Goal: Task Accomplishment & Management: Manage account settings

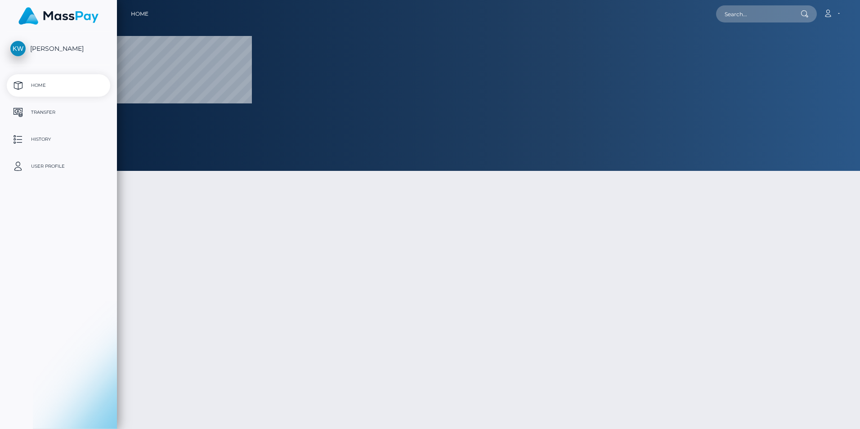
select select
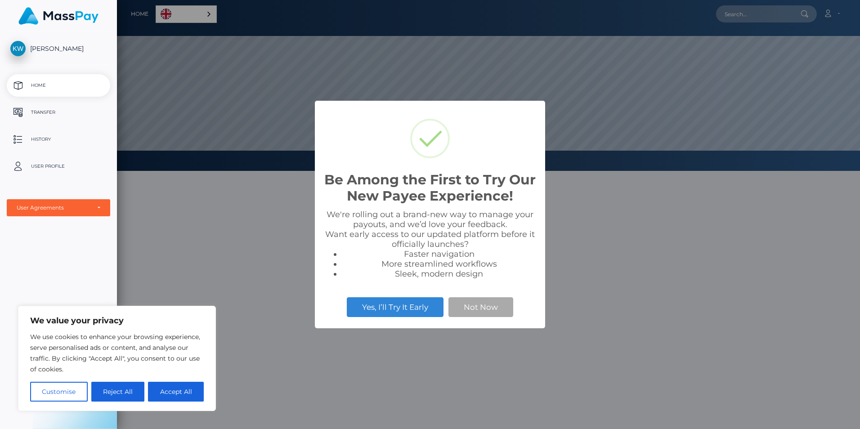
scroll to position [171, 743]
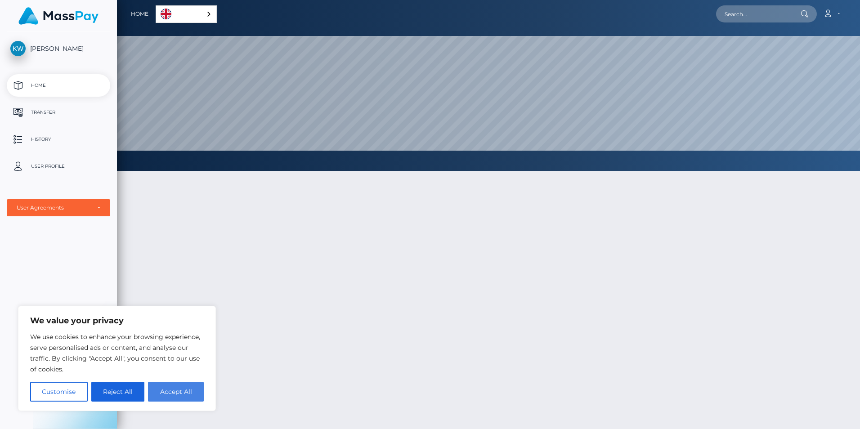
click at [161, 395] on button "Accept All" at bounding box center [176, 392] width 56 height 20
checkbox input "true"
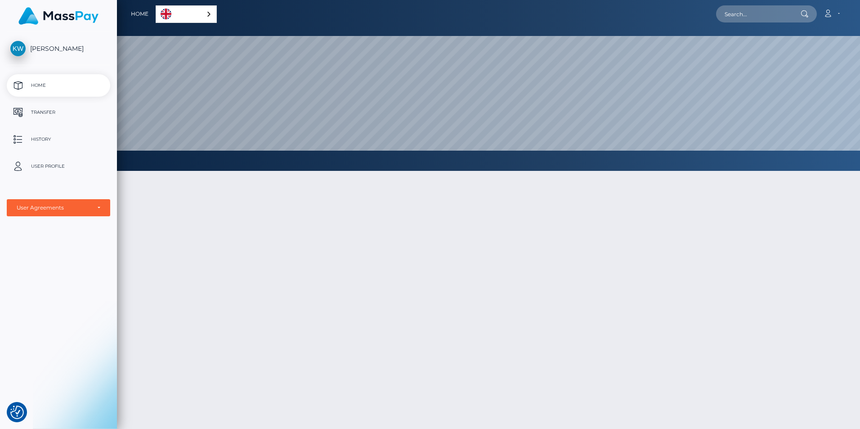
click at [197, 14] on link "English" at bounding box center [186, 14] width 60 height 17
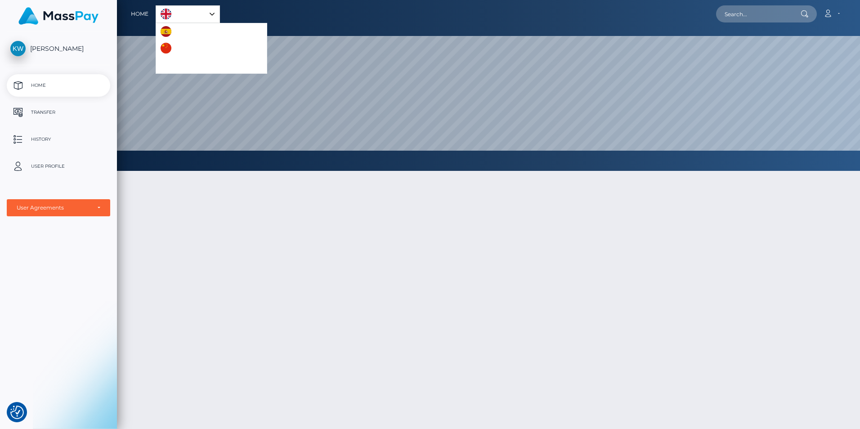
click at [204, 17] on link "English" at bounding box center [187, 14] width 63 height 17
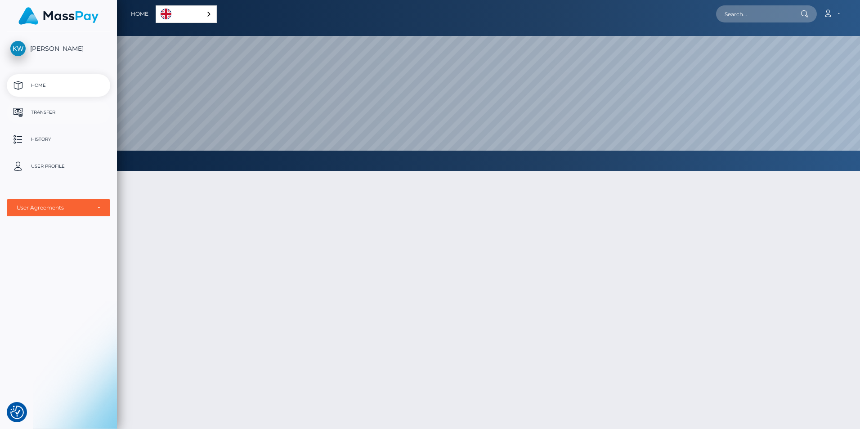
click at [66, 112] on p "Transfer" at bounding box center [58, 112] width 96 height 13
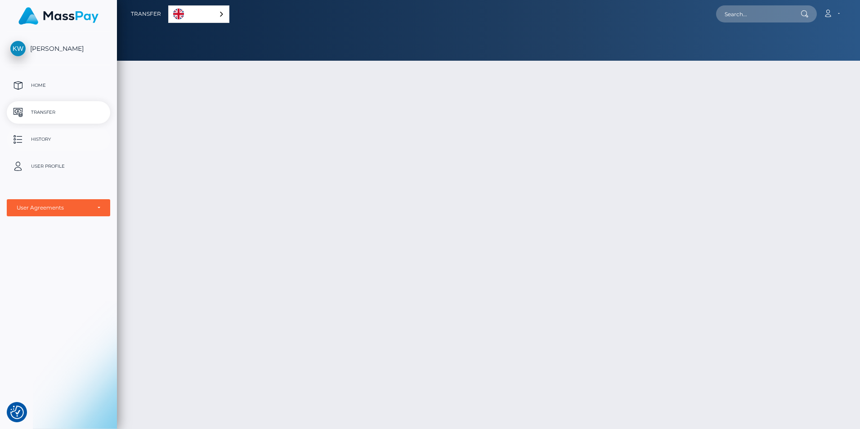
click at [35, 136] on p "History" at bounding box center [58, 139] width 96 height 13
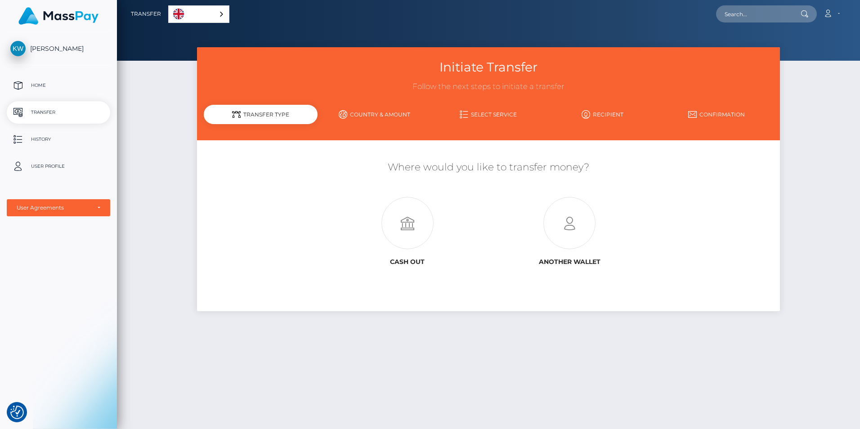
click at [387, 112] on link "Country & Amount" at bounding box center [374, 115] width 114 height 16
click at [41, 208] on div "User Agreements" at bounding box center [54, 207] width 74 height 7
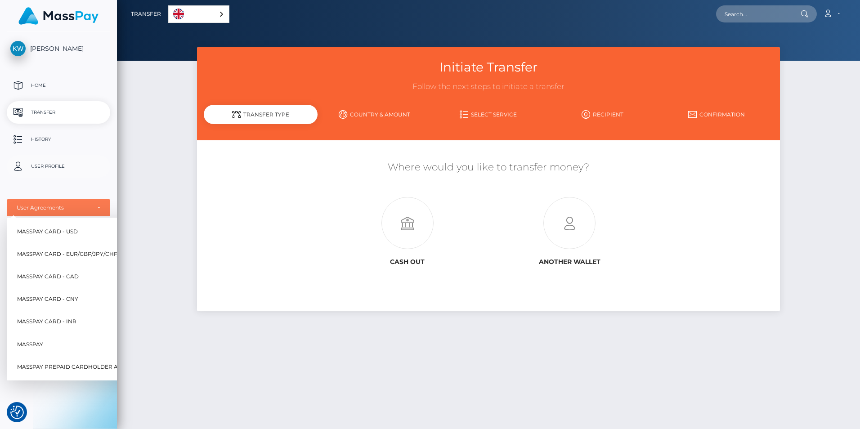
click at [49, 166] on p "User Profile" at bounding box center [58, 166] width 96 height 13
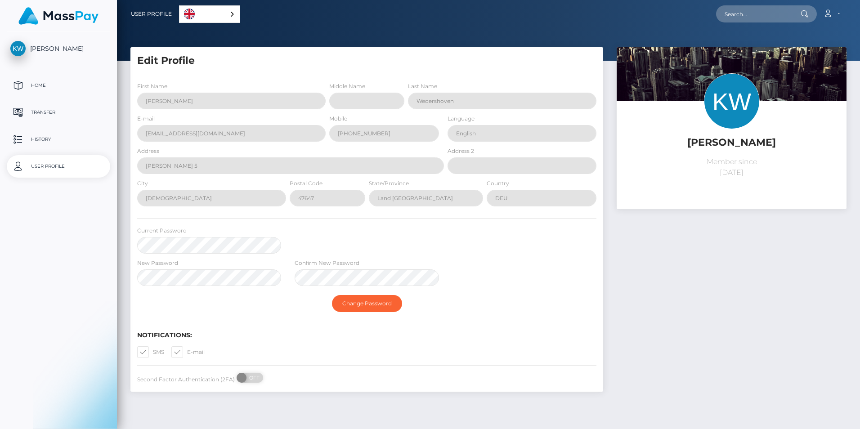
select select
click at [33, 80] on p "Home" at bounding box center [58, 85] width 96 height 13
click at [62, 49] on span "[PERSON_NAME]" at bounding box center [58, 49] width 103 height 8
click at [40, 110] on p "Transfer" at bounding box center [58, 112] width 96 height 13
